Goal: Contribute content: Contribute content

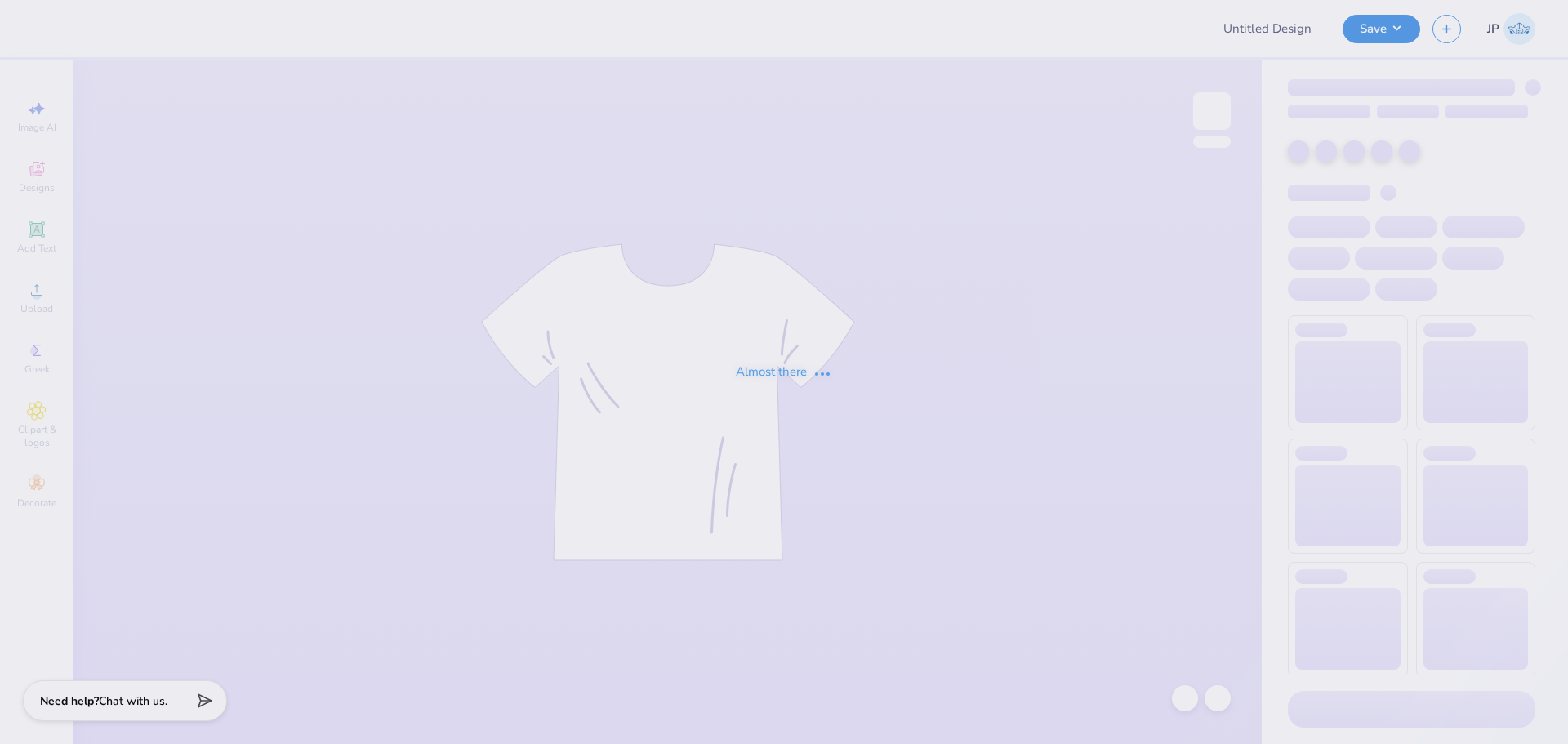
type input "[PERSON_NAME] : [US_STATE][GEOGRAPHIC_DATA]"
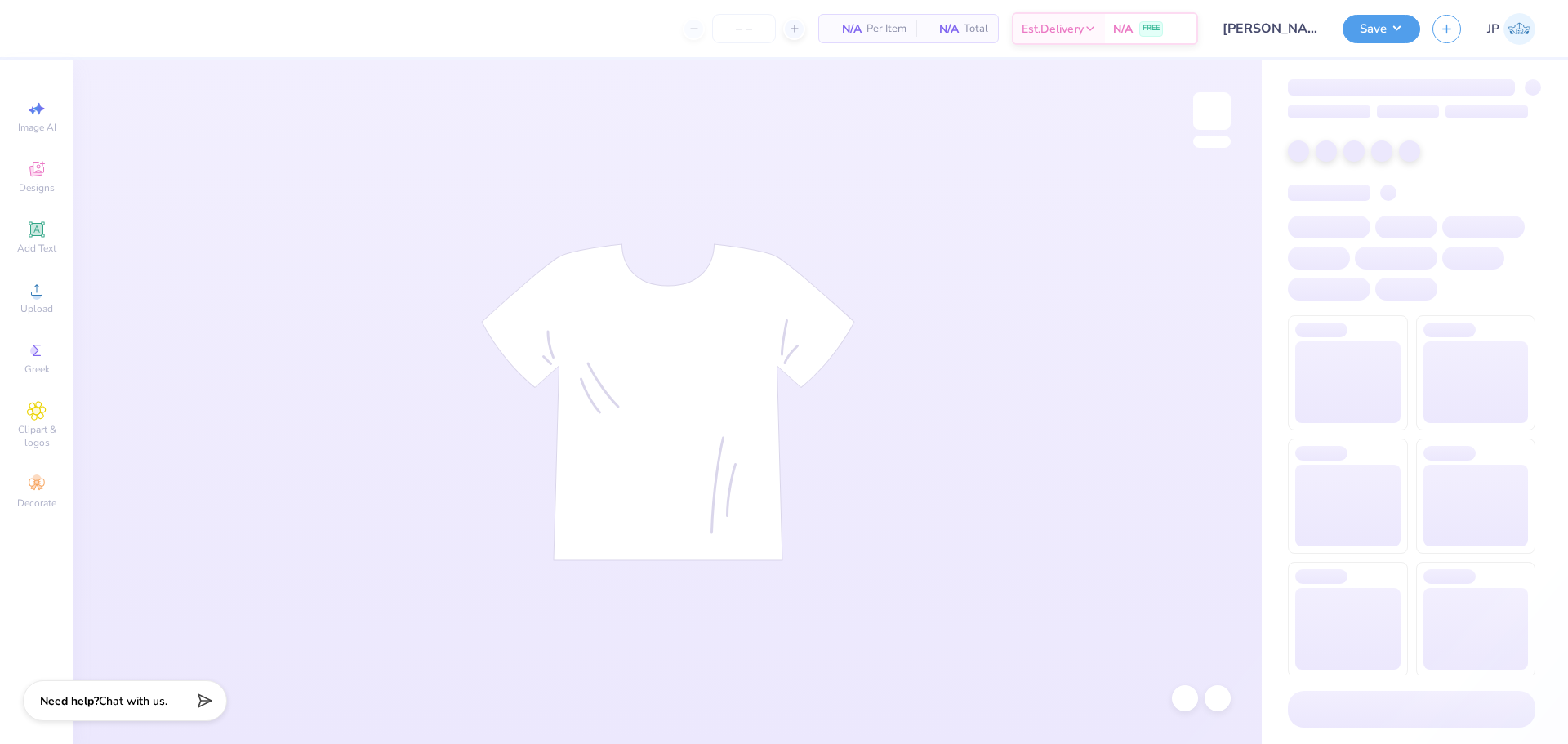
type input "50"
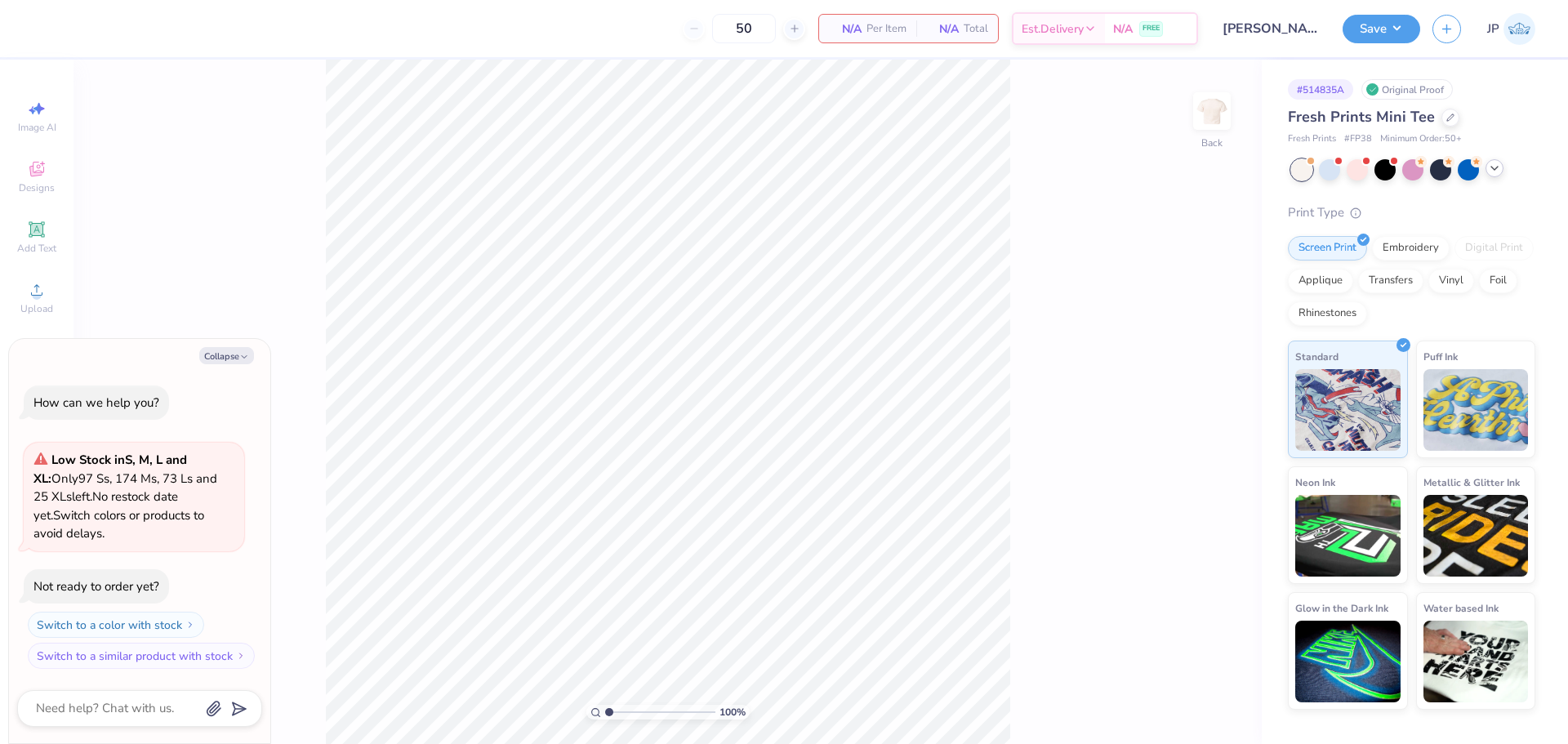
click at [1496, 168] on polyline at bounding box center [1494, 168] width 7 height 3
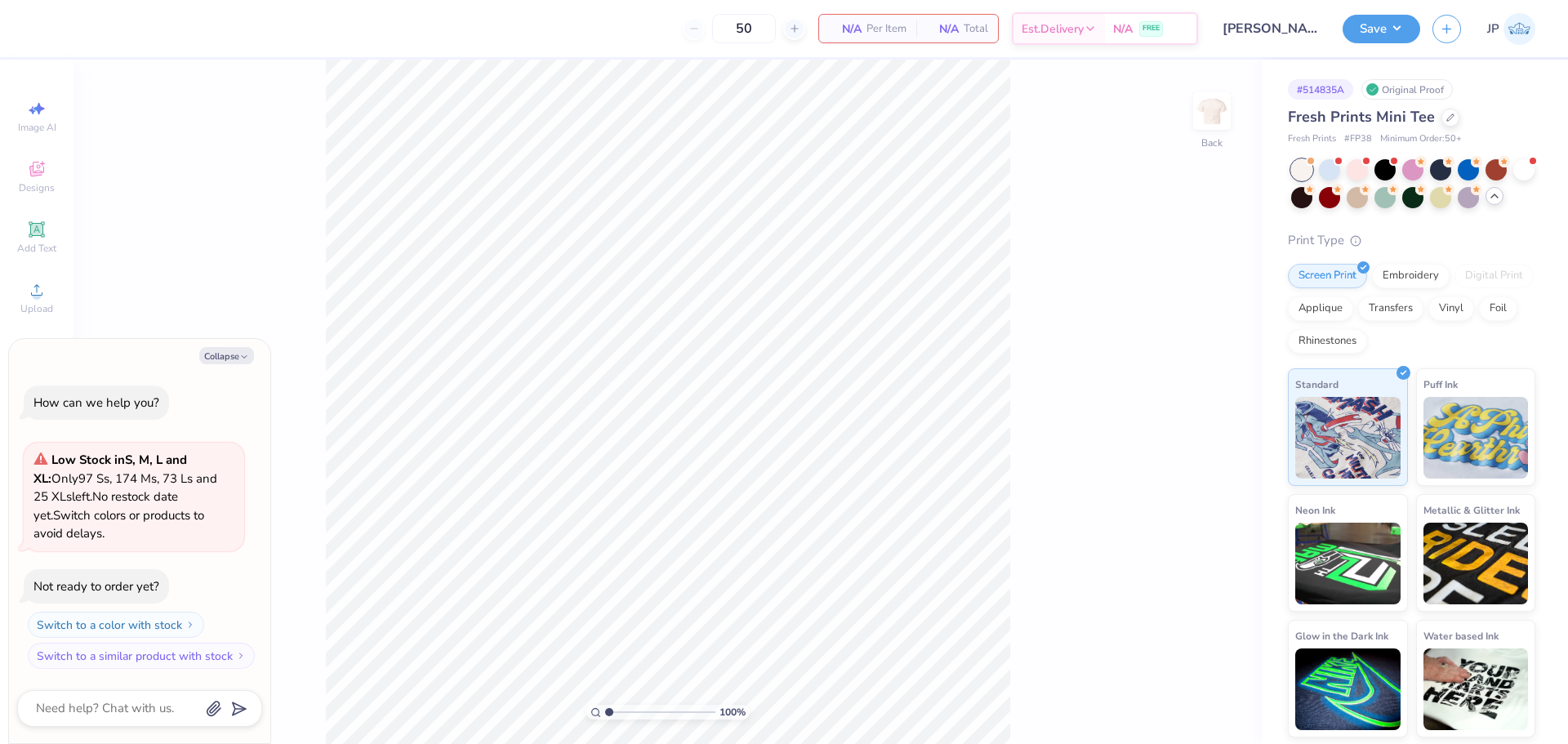
click at [1301, 121] on span "Fresh Prints Mini Tee" at bounding box center [1360, 116] width 147 height 19
copy div "Fresh Prints Mini Tee"
type textarea "x"
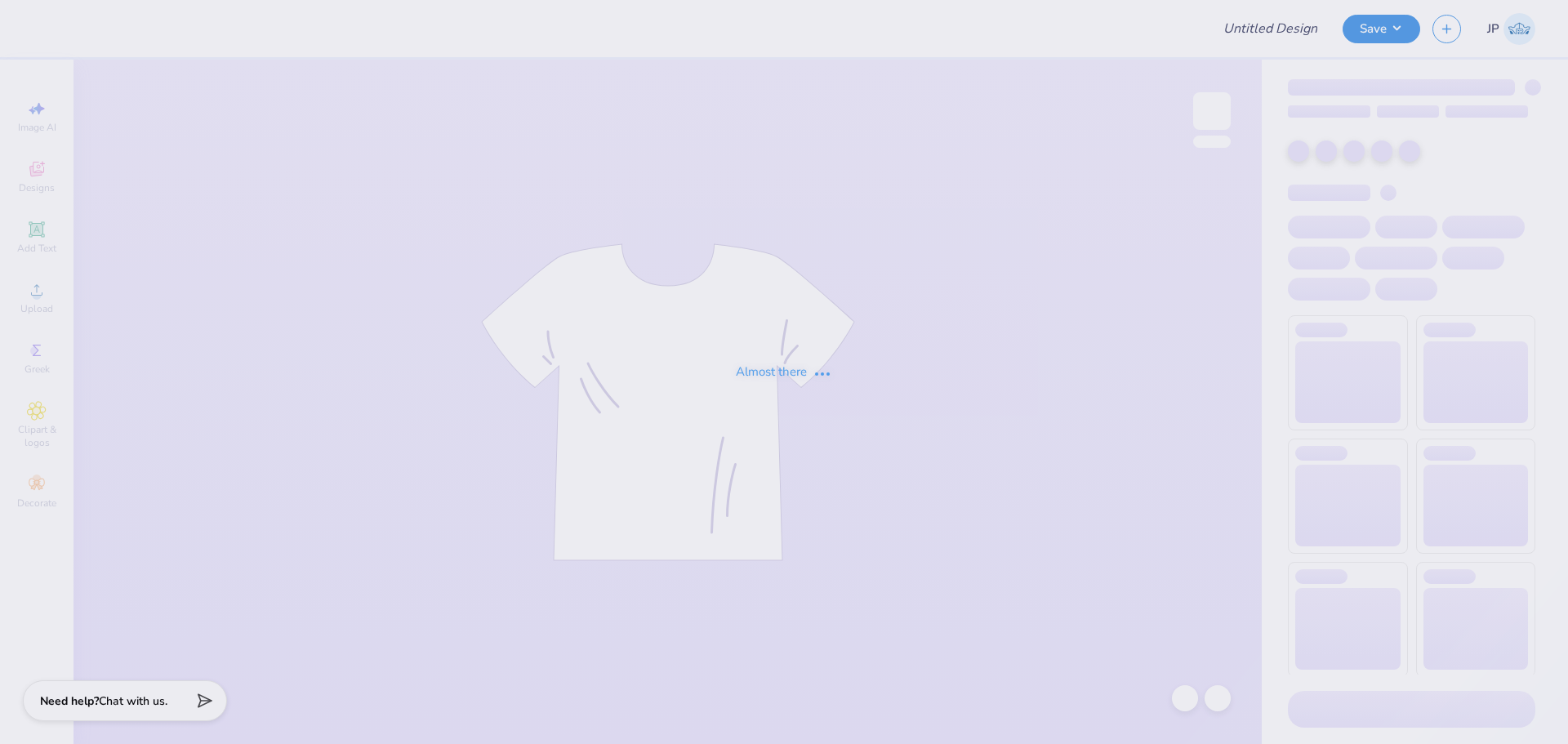
type input "[PERSON_NAME] : [US_STATE][GEOGRAPHIC_DATA]"
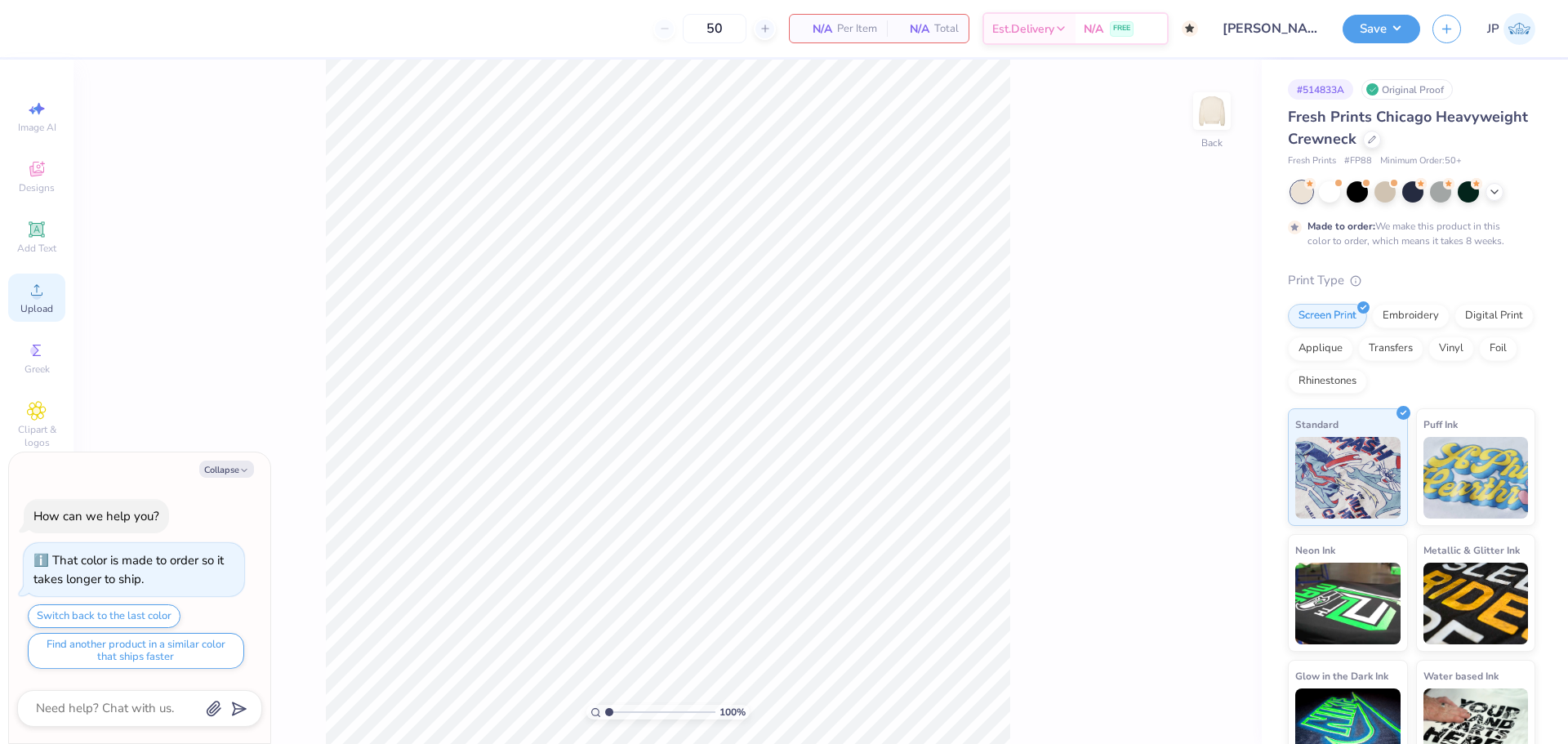
click at [42, 299] on div "Upload" at bounding box center [36, 298] width 57 height 49
click at [45, 301] on div "Upload" at bounding box center [36, 298] width 57 height 49
click at [29, 285] on icon at bounding box center [37, 290] width 19 height 19
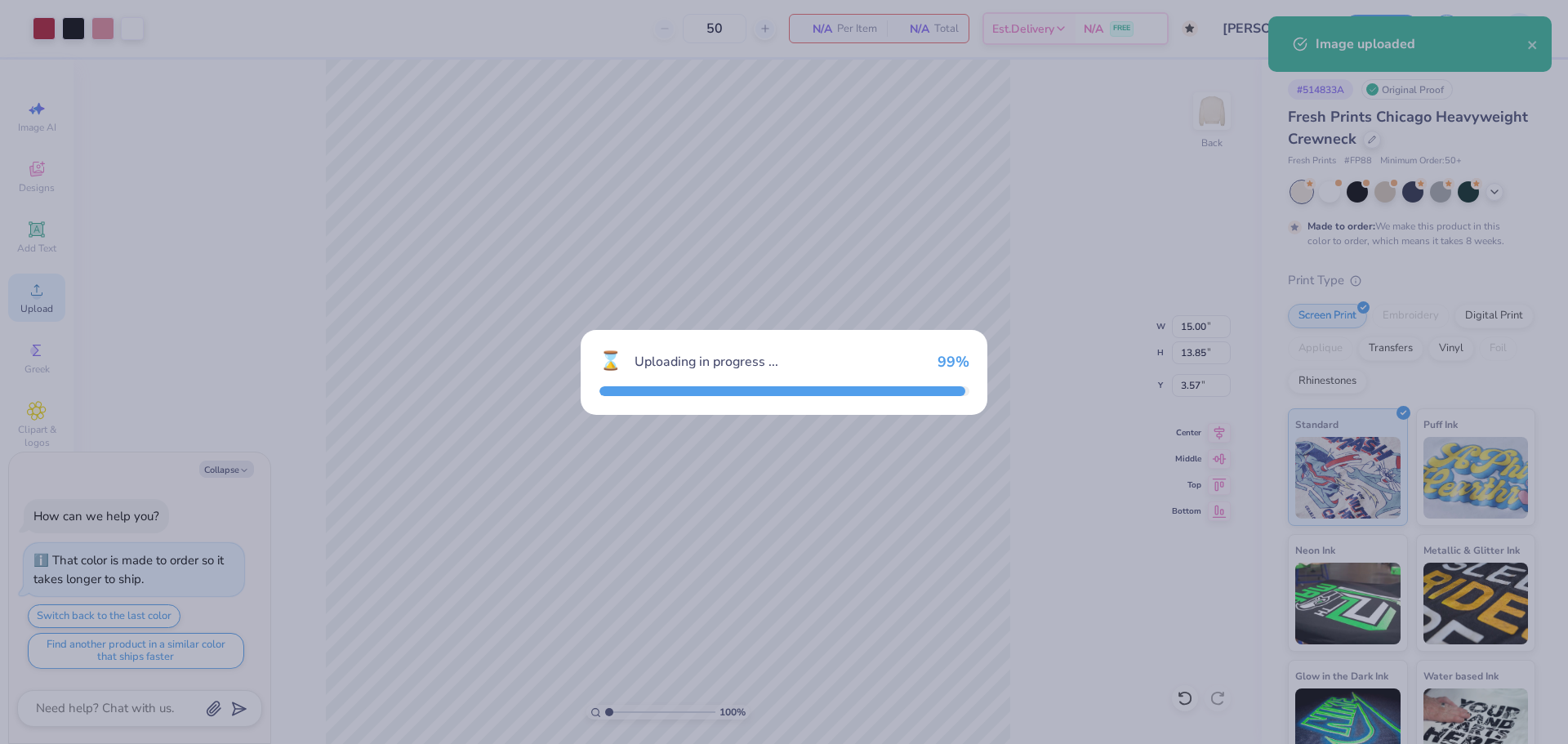
type textarea "x"
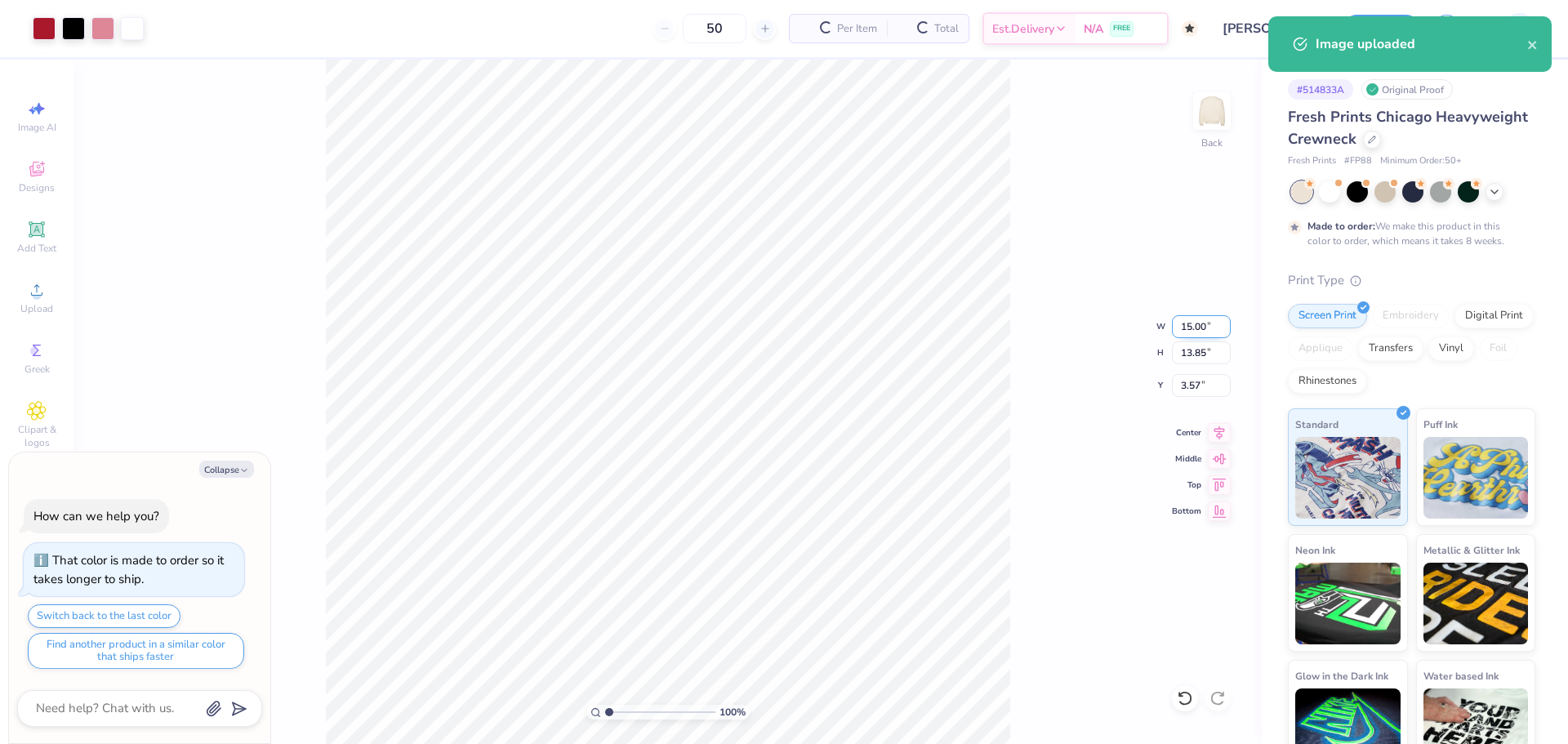
click at [1185, 330] on input "15.00" at bounding box center [1201, 327] width 59 height 23
type input "12"
type textarea "x"
type input "12.00"
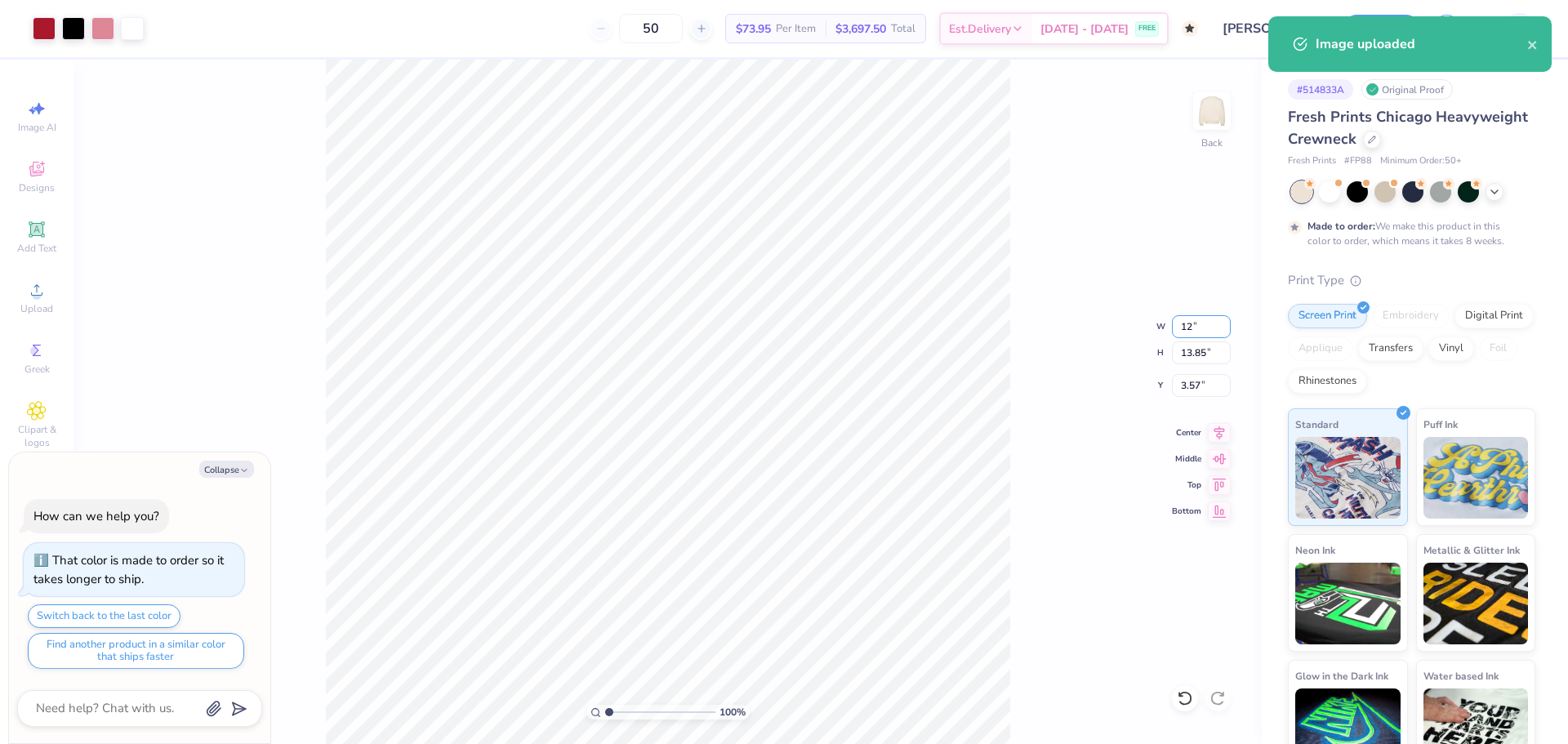
type input "11.09"
click at [1202, 377] on input "4.96" at bounding box center [1201, 385] width 59 height 23
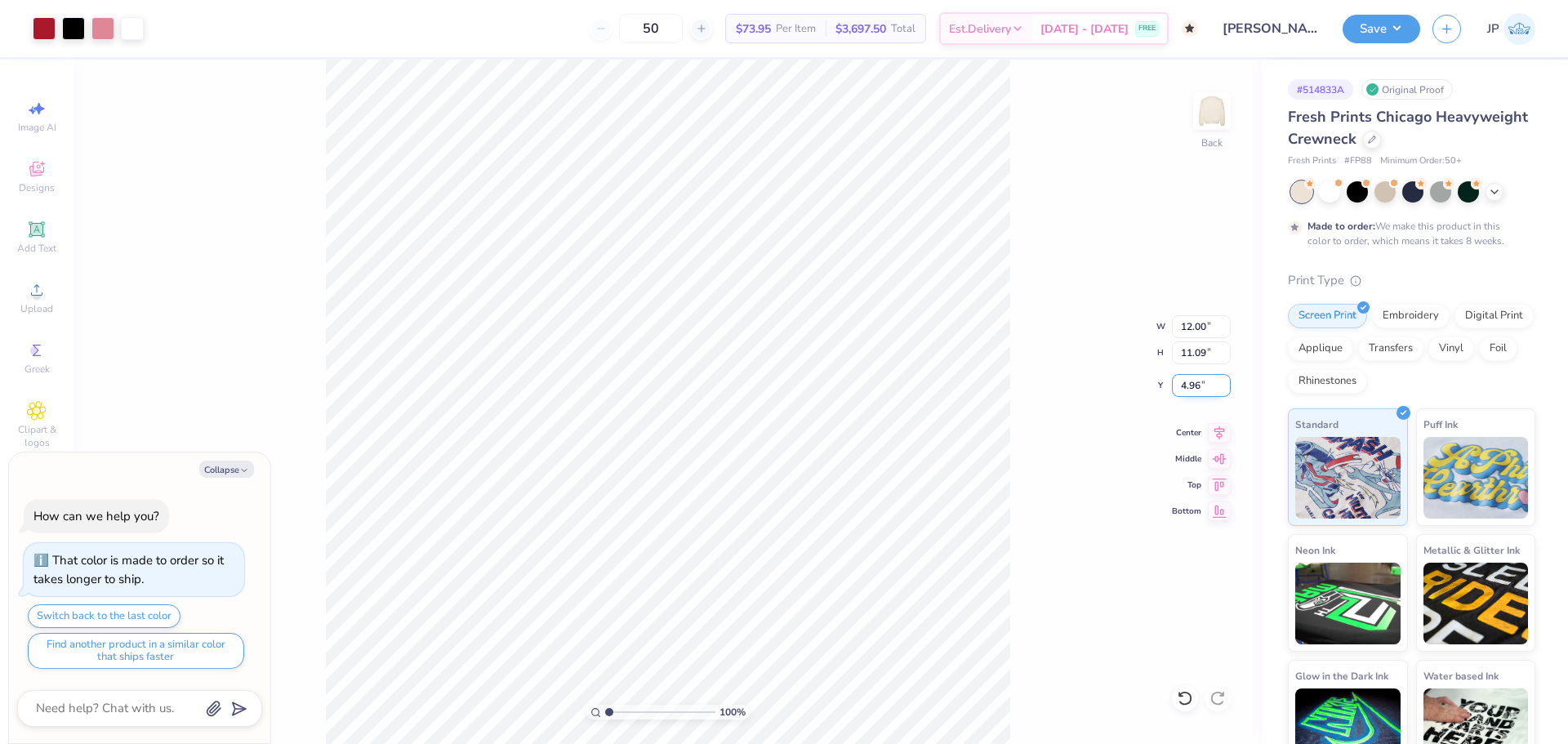
click at [1202, 377] on input "4.96" at bounding box center [1201, 385] width 59 height 23
type input "3"
type textarea "x"
type input "3.00"
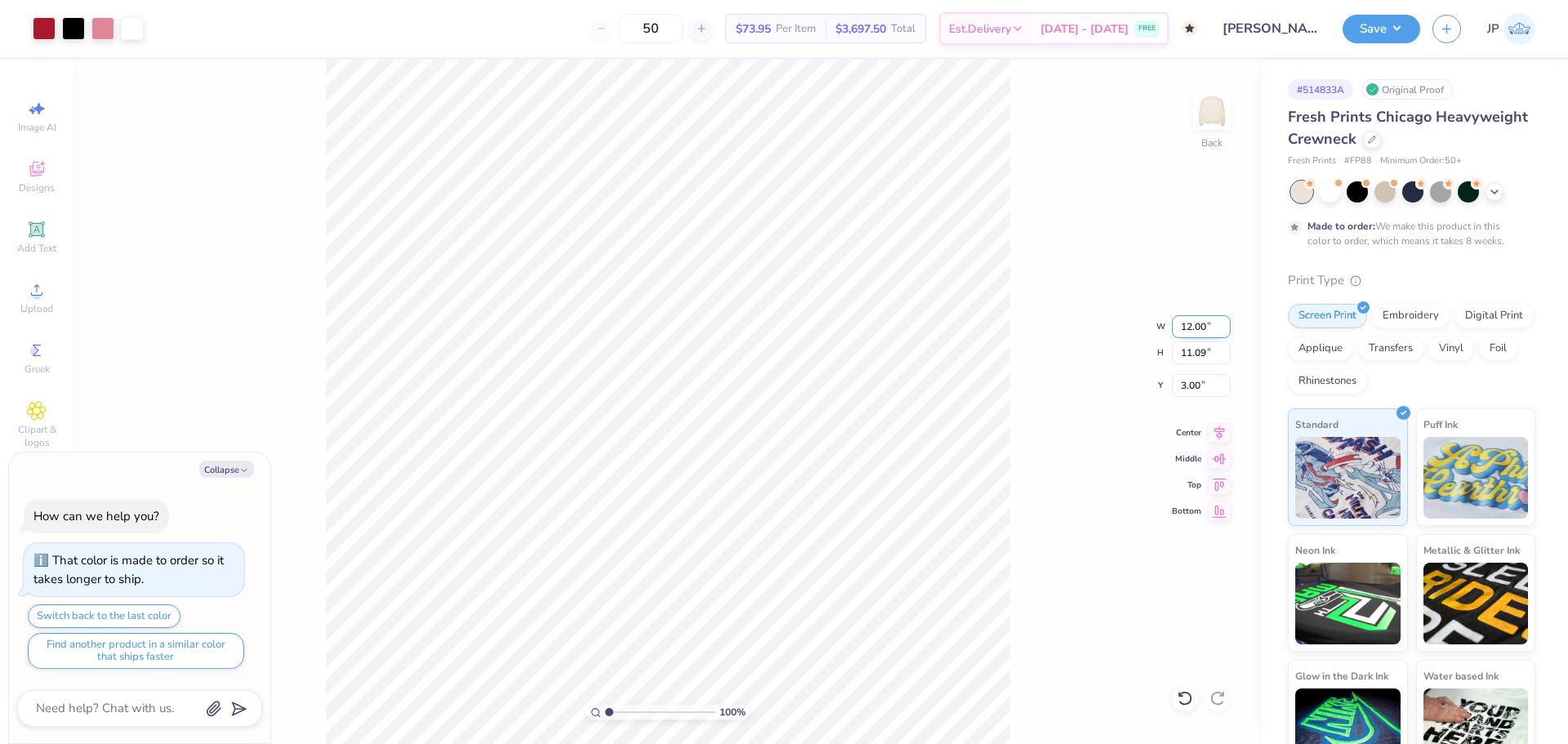
click at [1190, 327] on input "12.00" at bounding box center [1201, 327] width 59 height 23
type input "12.5"
type textarea "x"
type input "12.50"
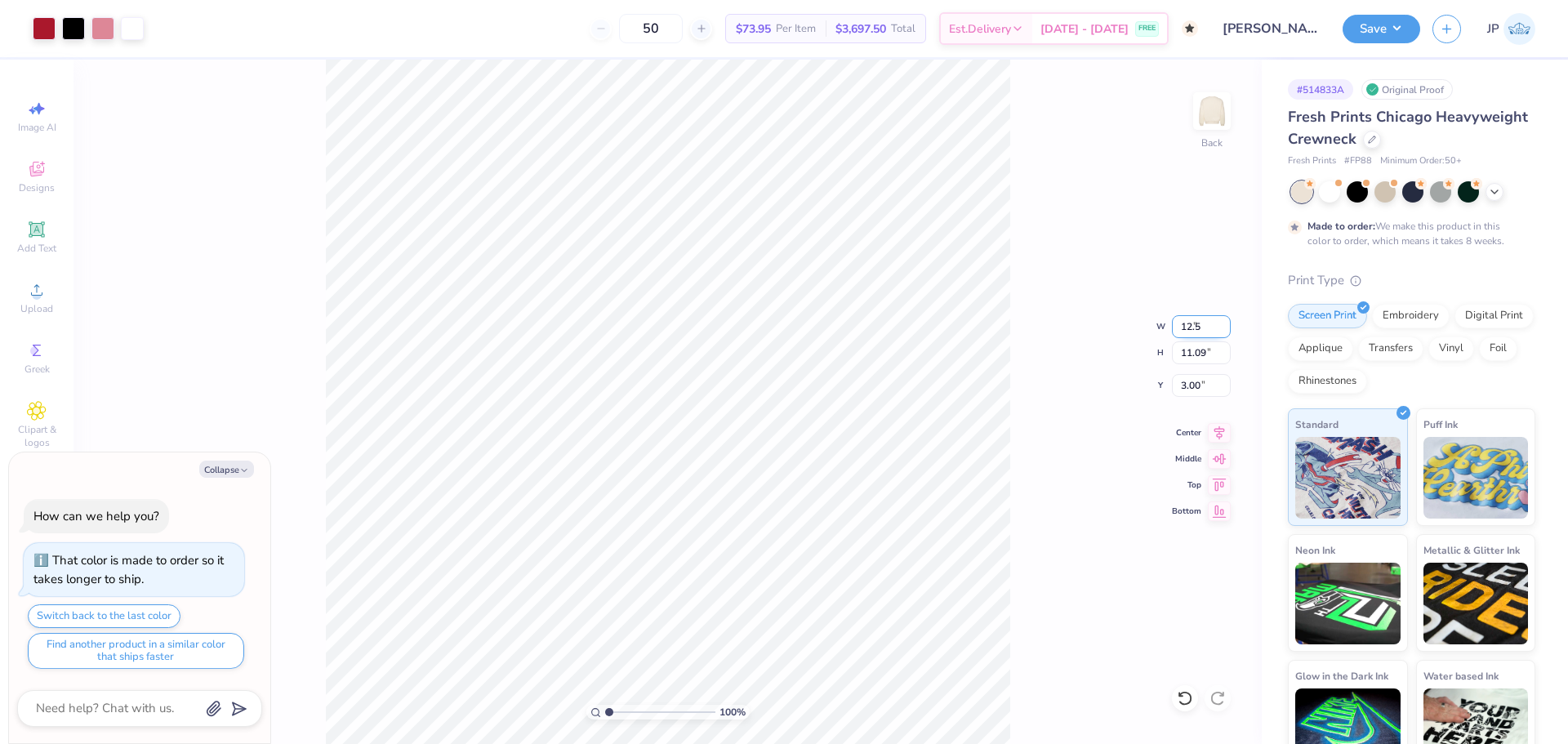
type input "11.55"
click at [1192, 384] on input "2.77" at bounding box center [1201, 385] width 59 height 23
type input "3"
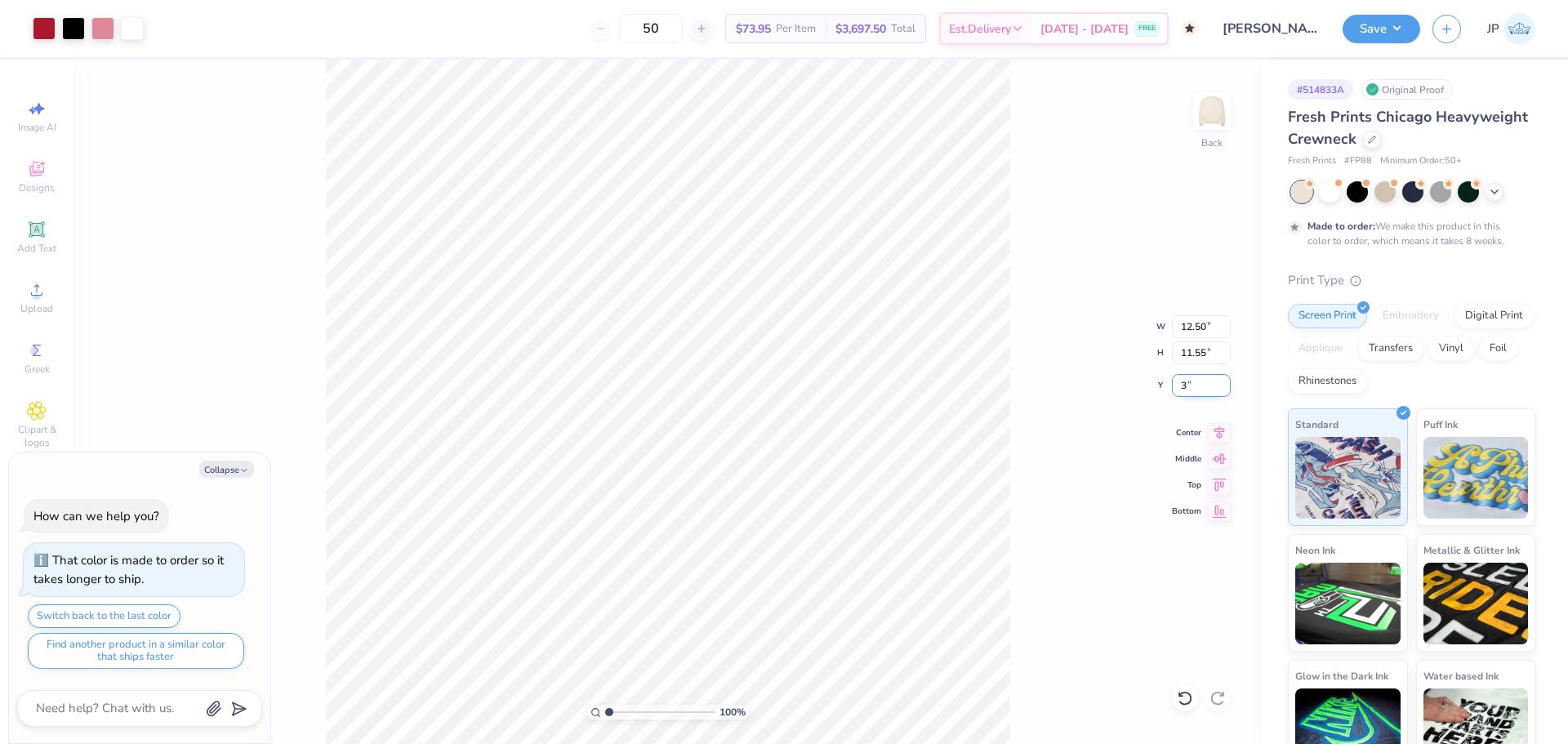
type textarea "x"
type input "3.00"
click at [1382, 29] on button "Save" at bounding box center [1381, 26] width 78 height 28
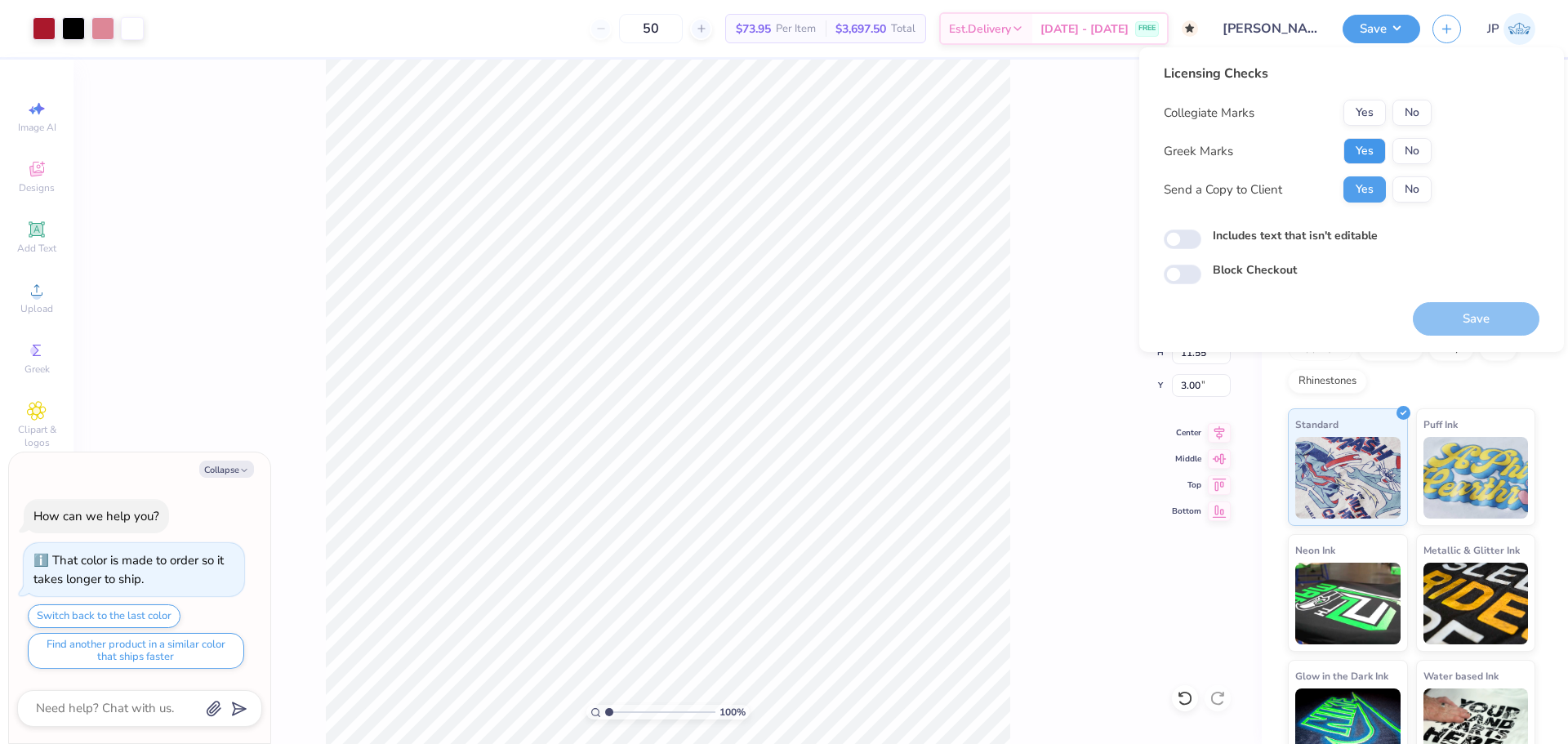
click at [1363, 147] on button "Yes" at bounding box center [1364, 150] width 43 height 26
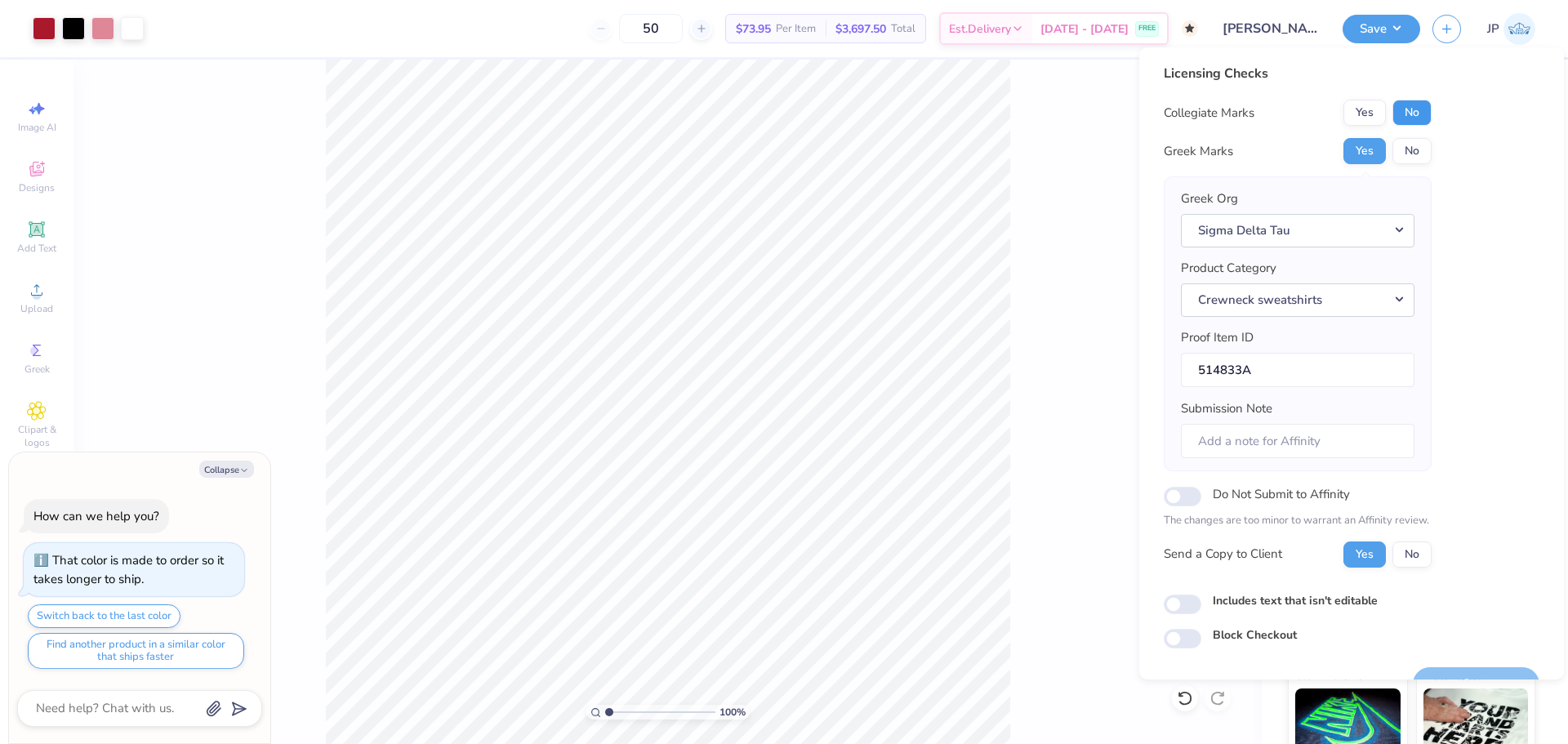
click at [1417, 111] on button "No" at bounding box center [1412, 113] width 39 height 26
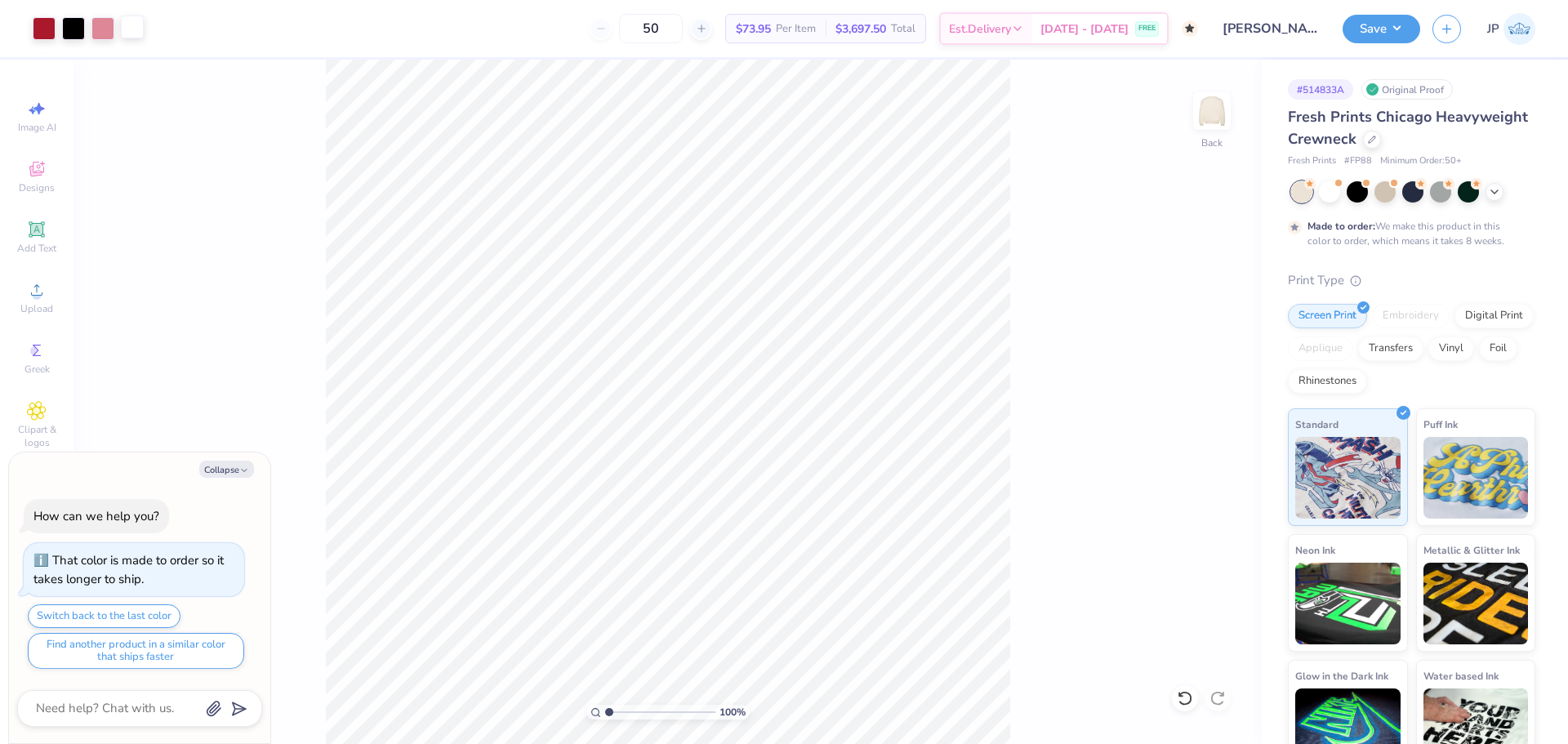
click at [132, 24] on div at bounding box center [133, 27] width 23 height 23
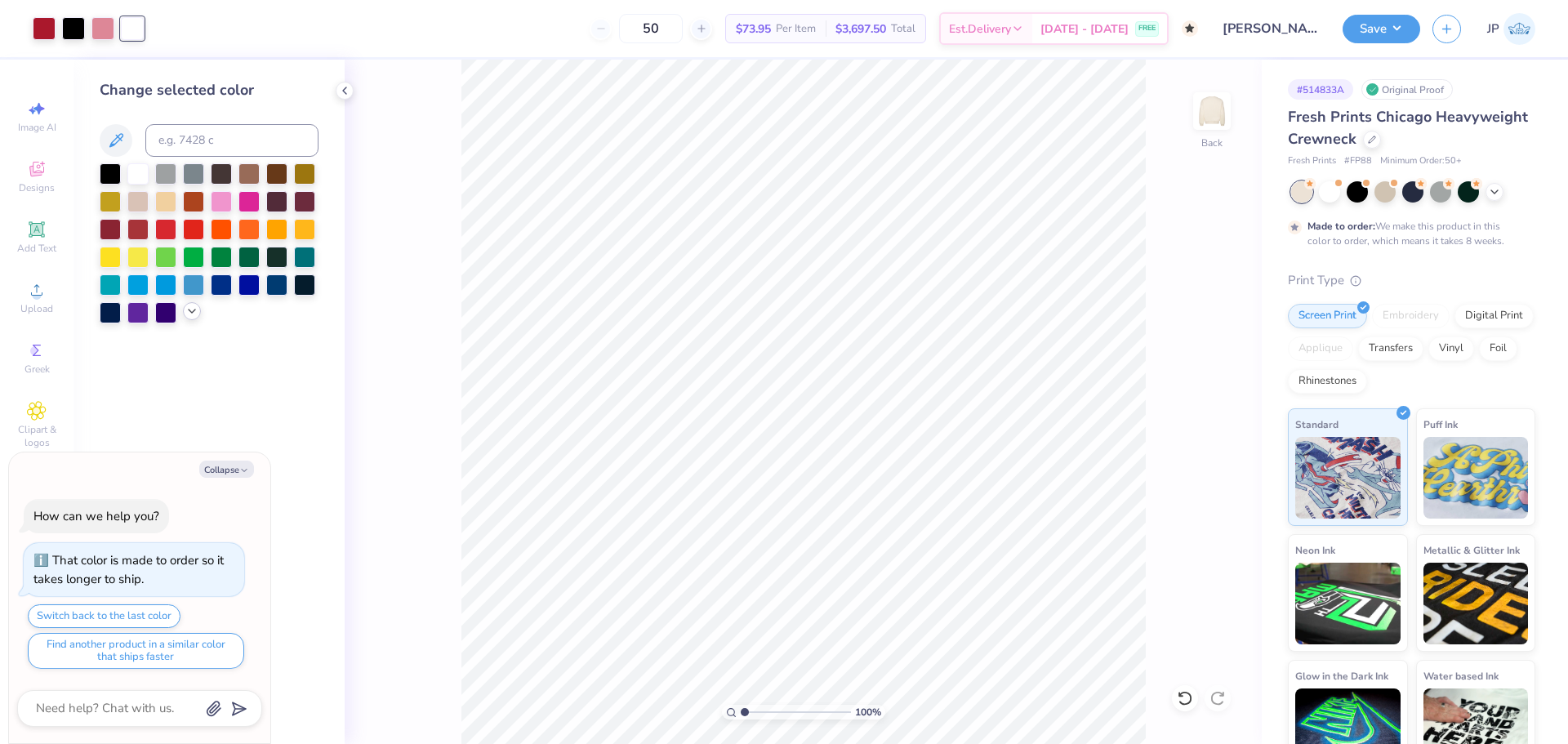
click at [194, 309] on icon at bounding box center [191, 310] width 13 height 13
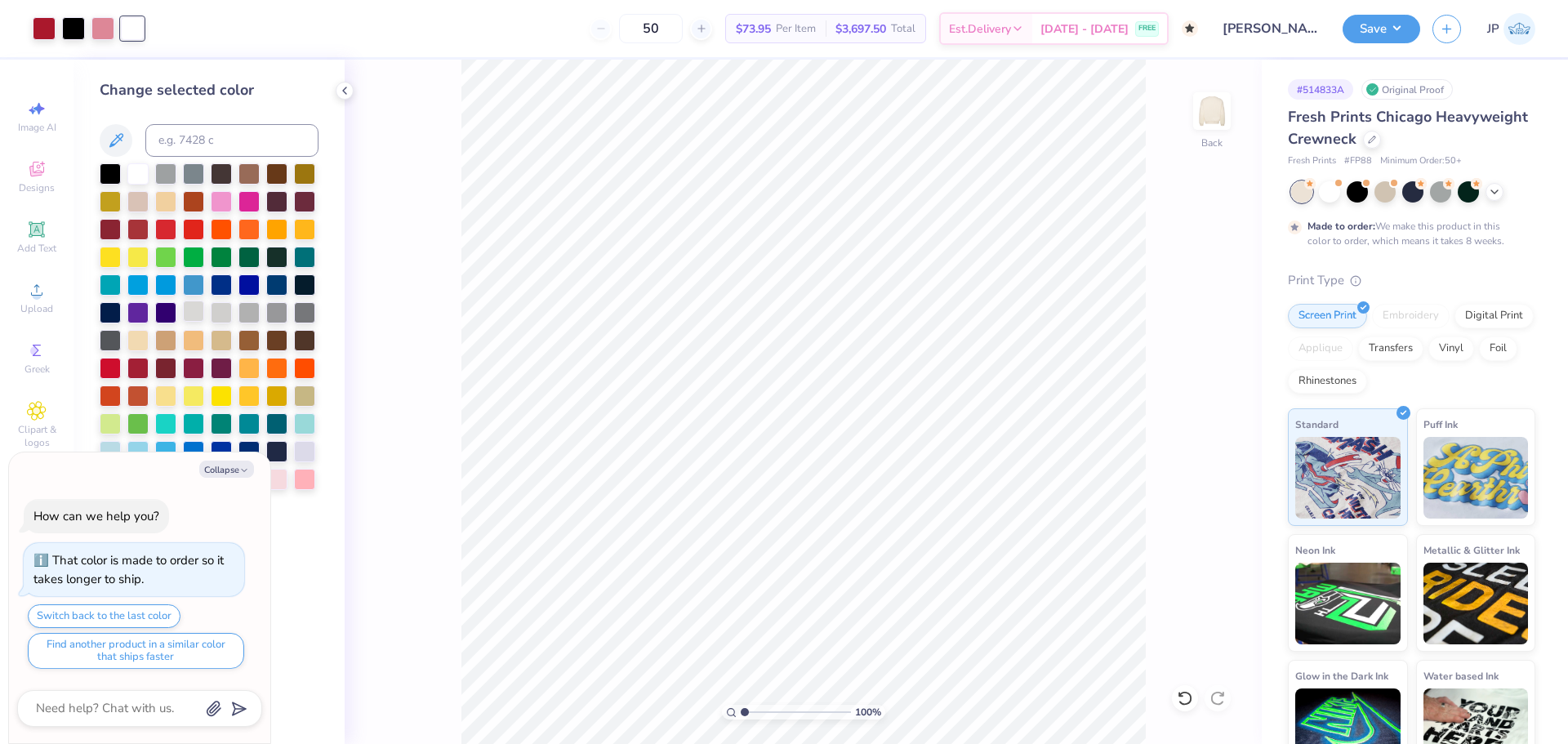
click at [192, 313] on div at bounding box center [194, 311] width 21 height 21
click at [219, 311] on div at bounding box center [221, 311] width 21 height 21
click at [146, 166] on div at bounding box center [138, 173] width 21 height 21
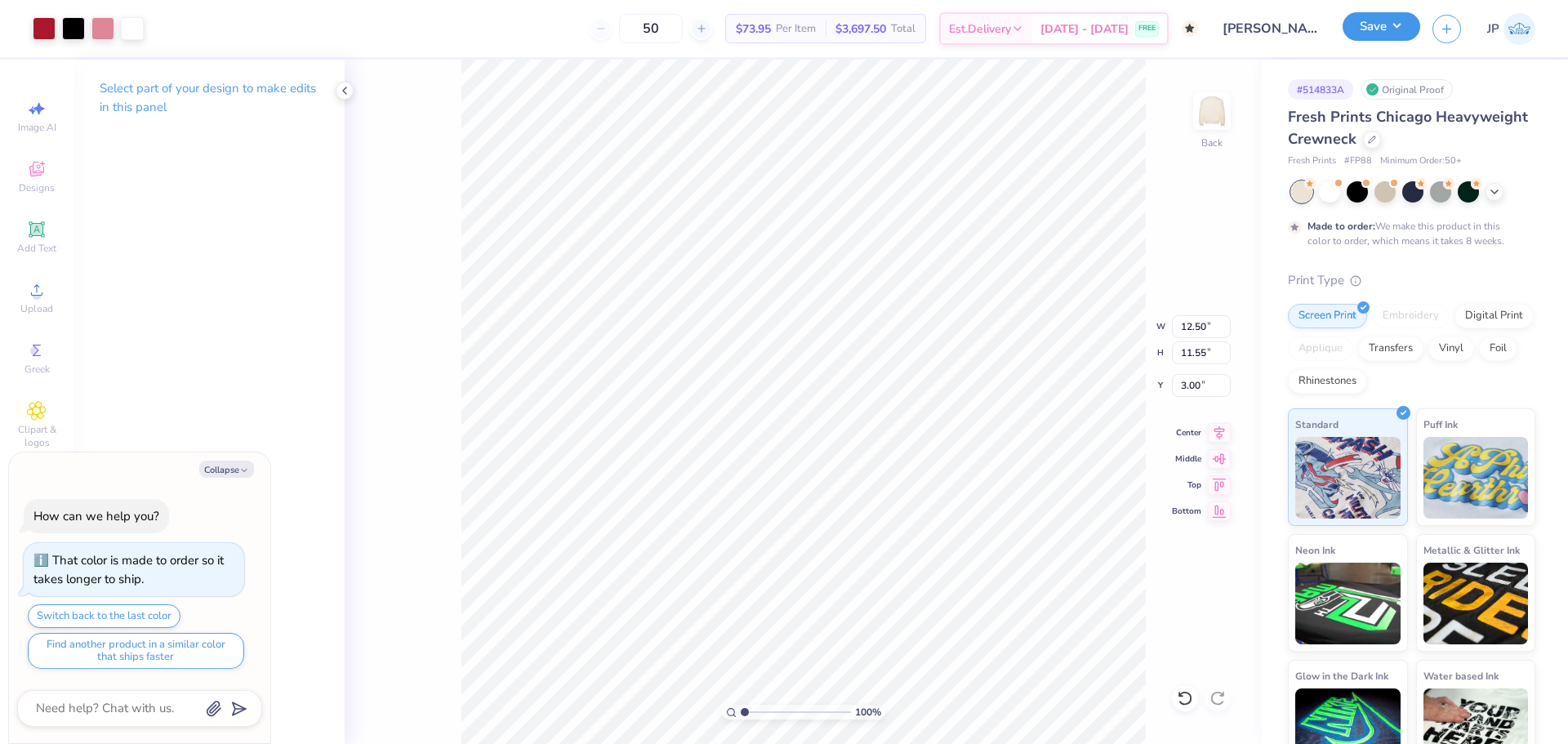
click at [1381, 35] on button "Save" at bounding box center [1381, 26] width 78 height 28
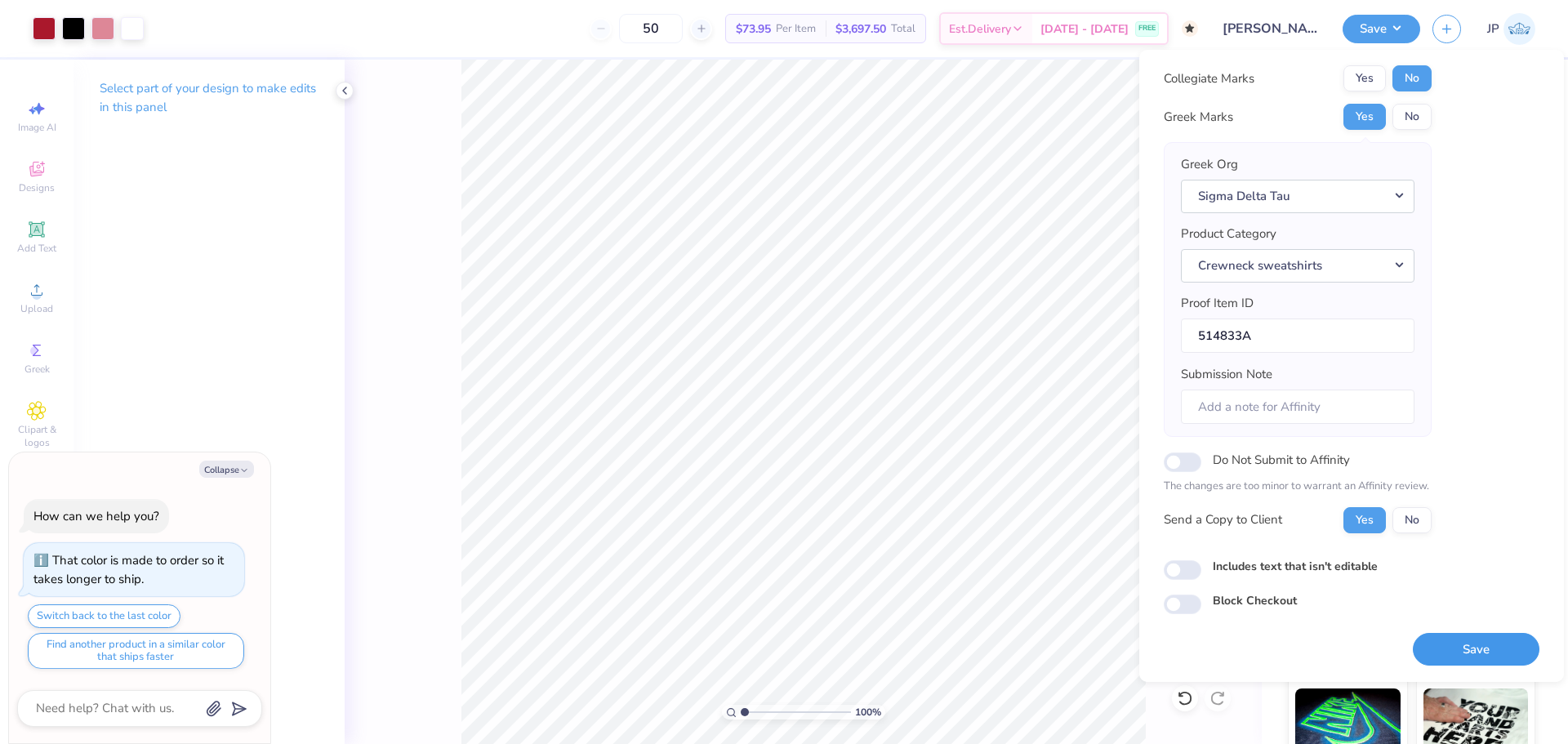
click at [1472, 652] on button "Save" at bounding box center [1476, 649] width 126 height 34
type textarea "x"
